Goal: Register for event/course

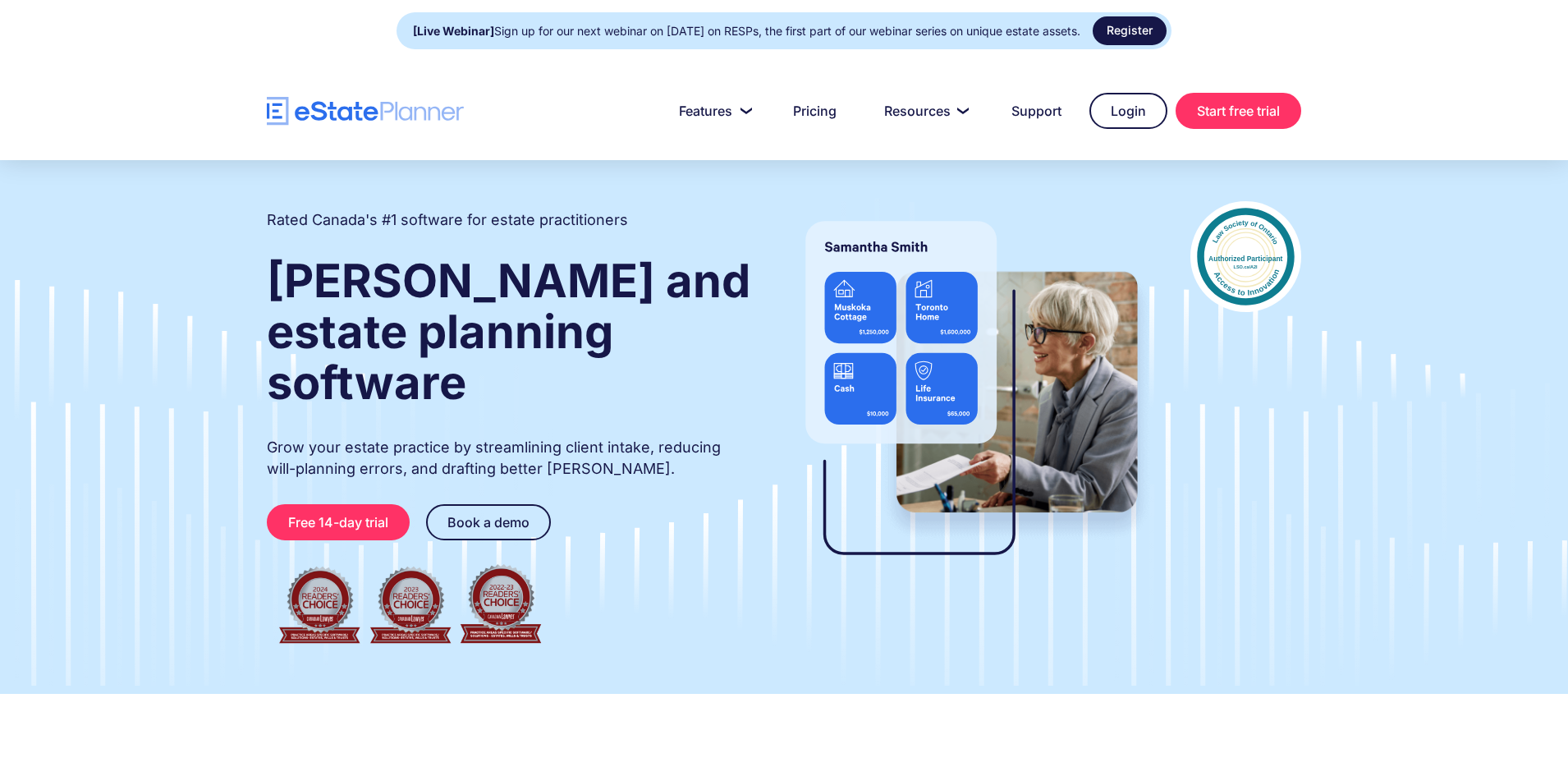
click at [1135, 34] on link "Register" at bounding box center [1129, 30] width 74 height 29
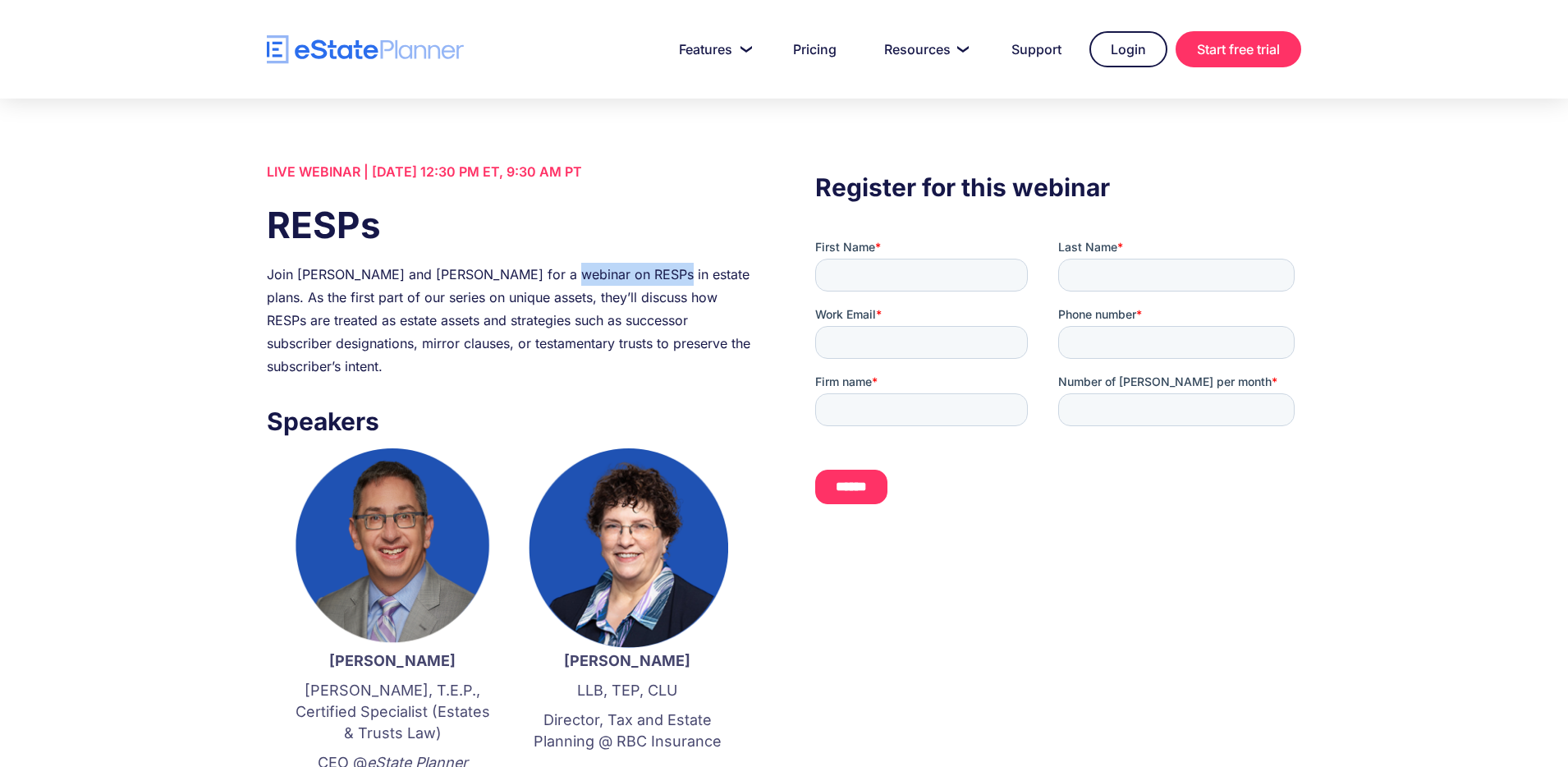
drag, startPoint x: 536, startPoint y: 273, endPoint x: 644, endPoint y: 273, distance: 108.0
click at [644, 273] on div "Join [PERSON_NAME] and [PERSON_NAME] for a webinar on RESPs in estate plans. As…" at bounding box center [510, 320] width 486 height 115
copy div "webinar on RESPs"
